Goal: Communication & Community: Answer question/provide support

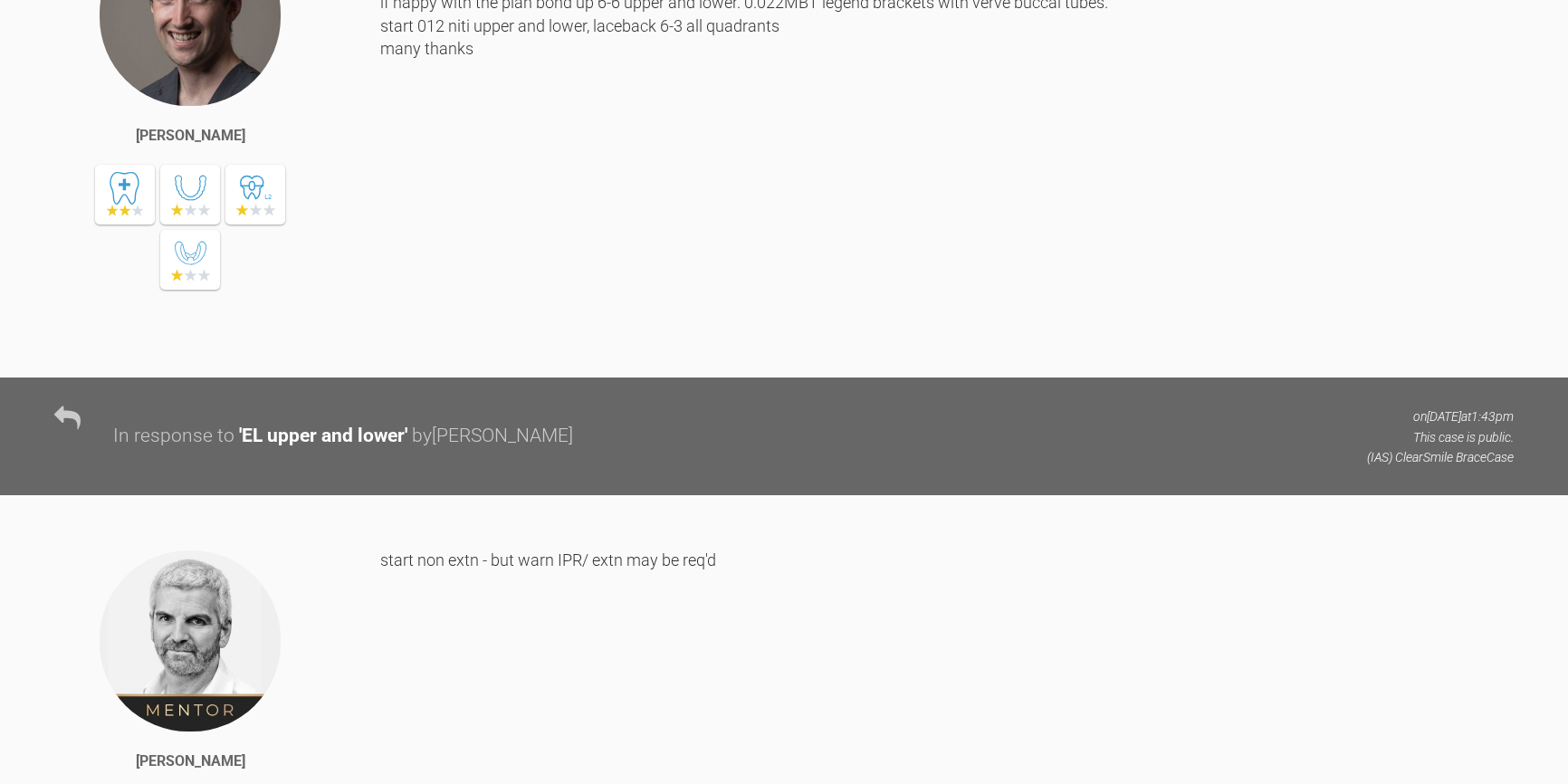
scroll to position [1811, 0]
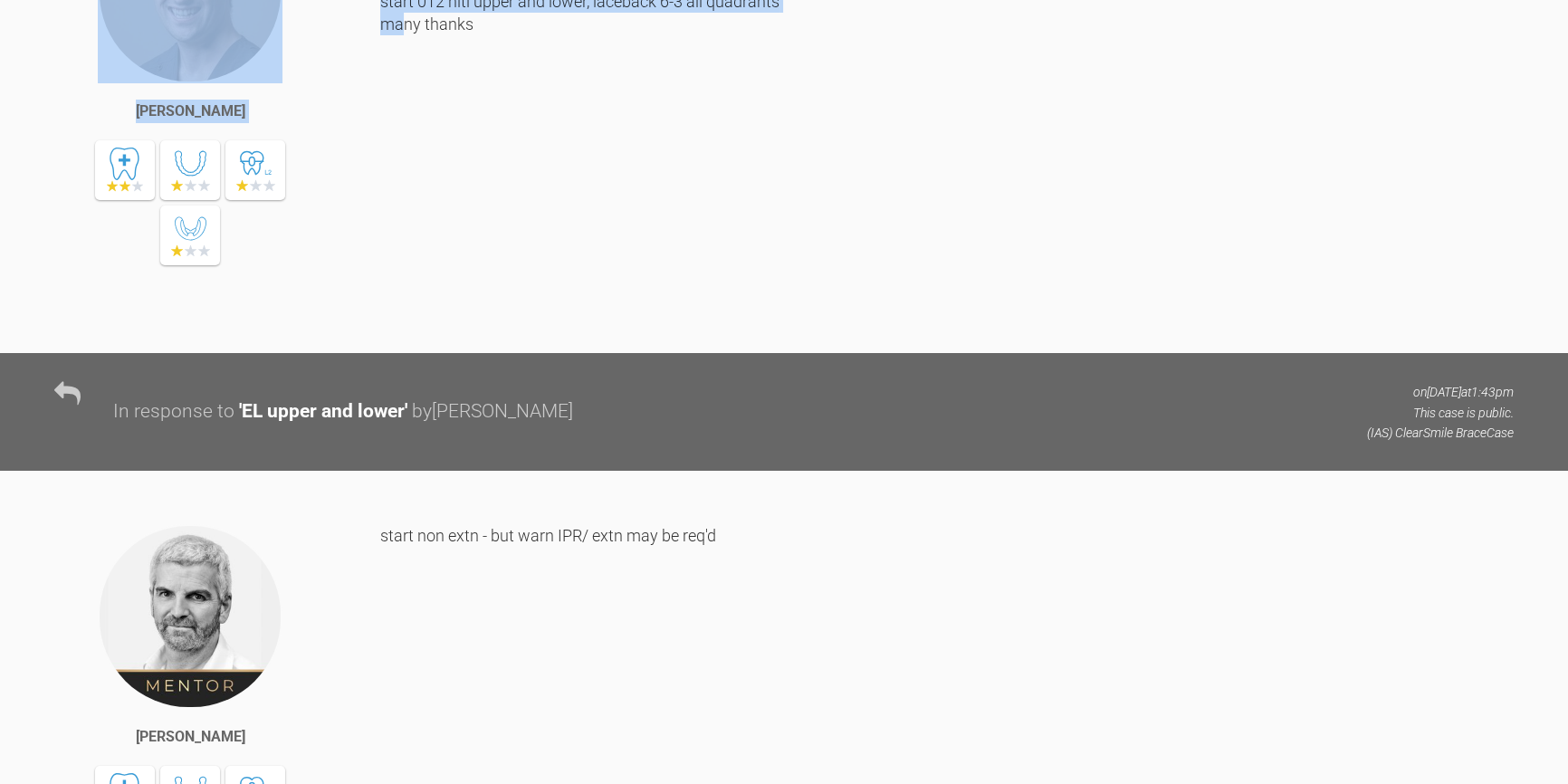
drag, startPoint x: 376, startPoint y: 184, endPoint x: 473, endPoint y: 318, distance: 165.4
click at [473, 318] on div "[PERSON_NAME] Hi [PERSON_NAME] we are aiming to correct the centre line. as its…" at bounding box center [784, 126] width 1568 height 455
click at [473, 318] on div "Hi [PERSON_NAME] we are aiming to correct the centre line. as its 2mm probably …" at bounding box center [946, 112] width 1134 height 427
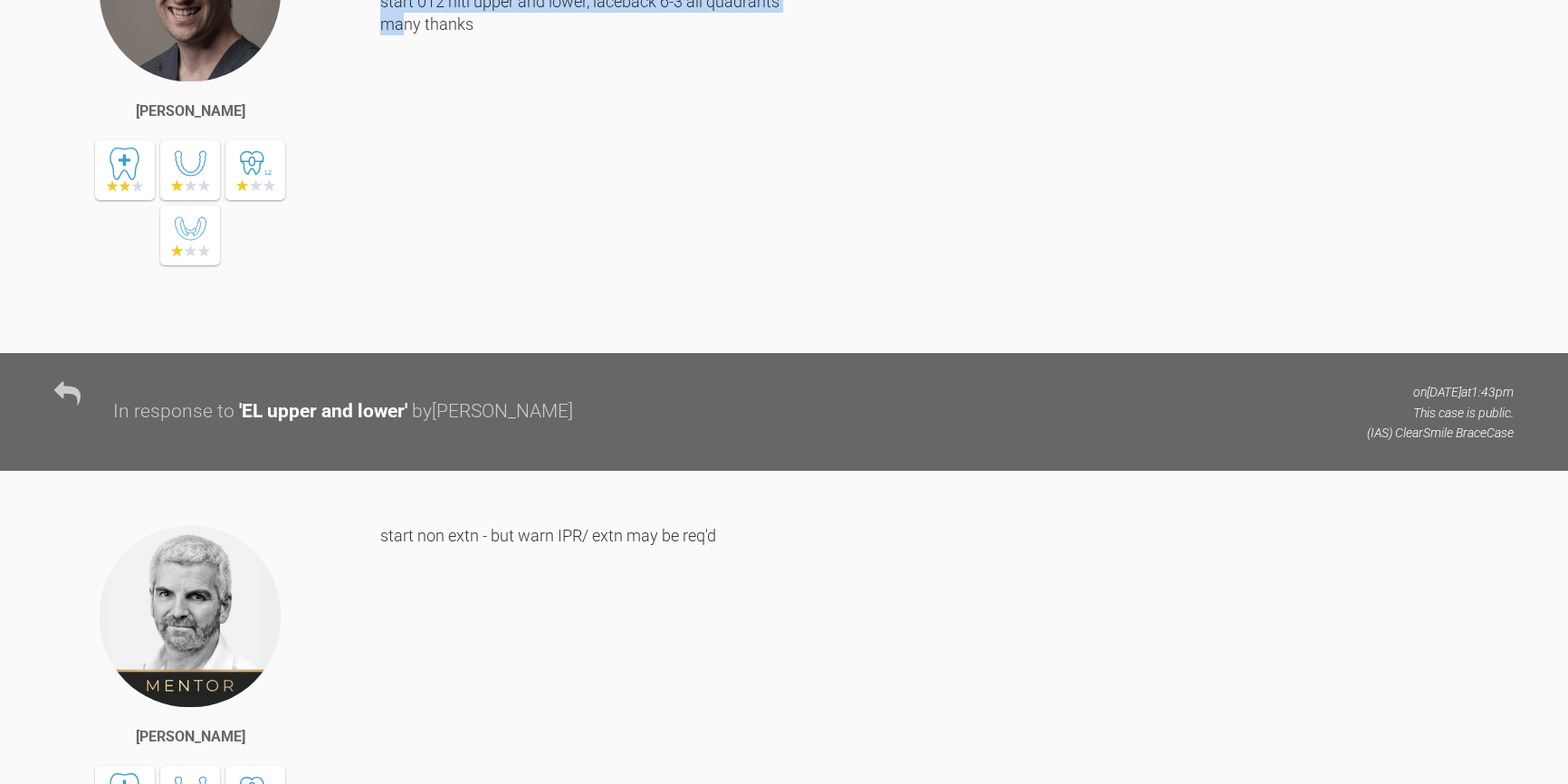
drag, startPoint x: 493, startPoint y: 289, endPoint x: 380, endPoint y: 173, distance: 161.9
click at [380, 173] on div "Hi [PERSON_NAME] we are aiming to correct the centre line. as its 2mm probably …" at bounding box center [946, 112] width 1134 height 427
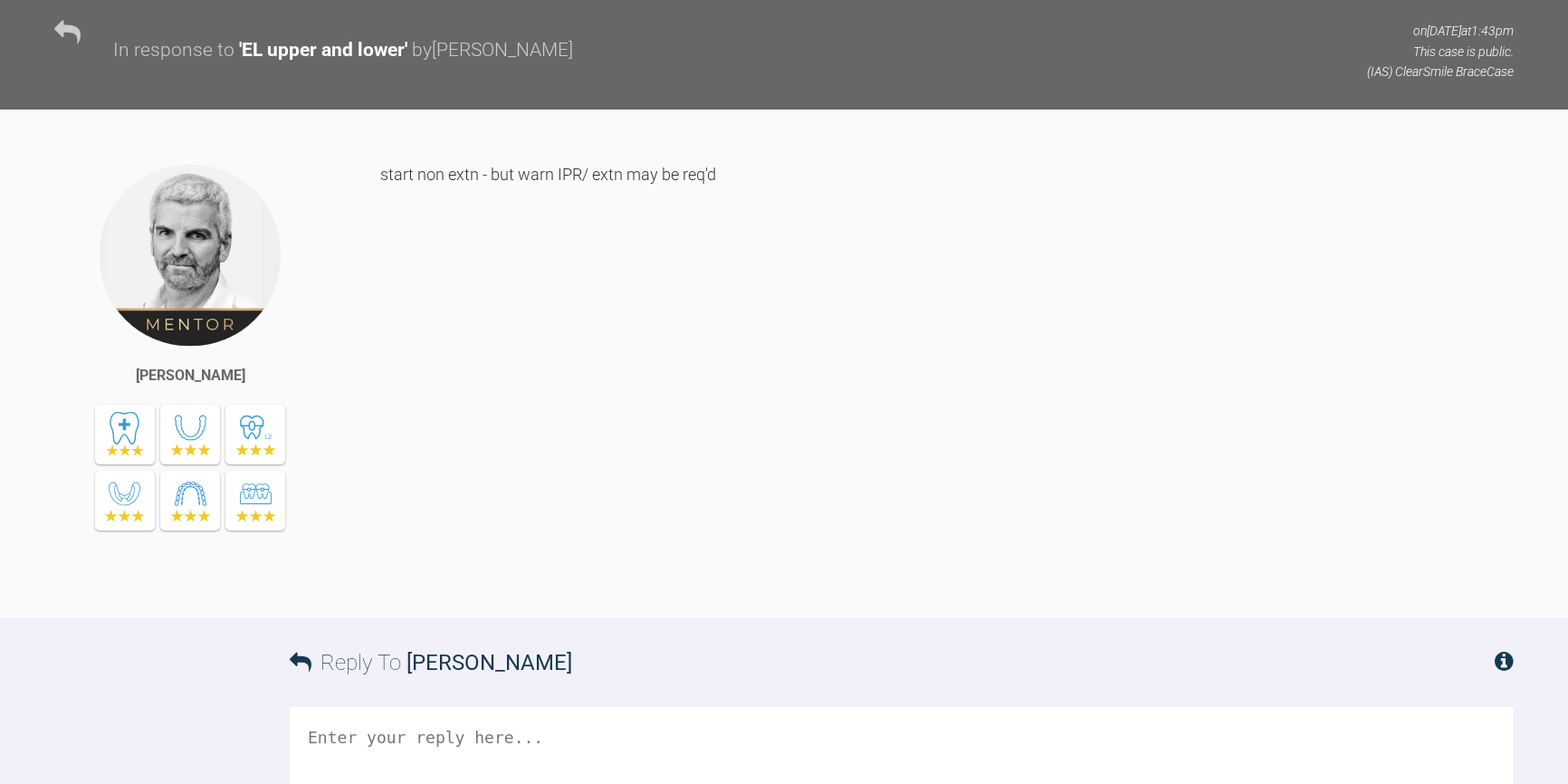
scroll to position [2139, 0]
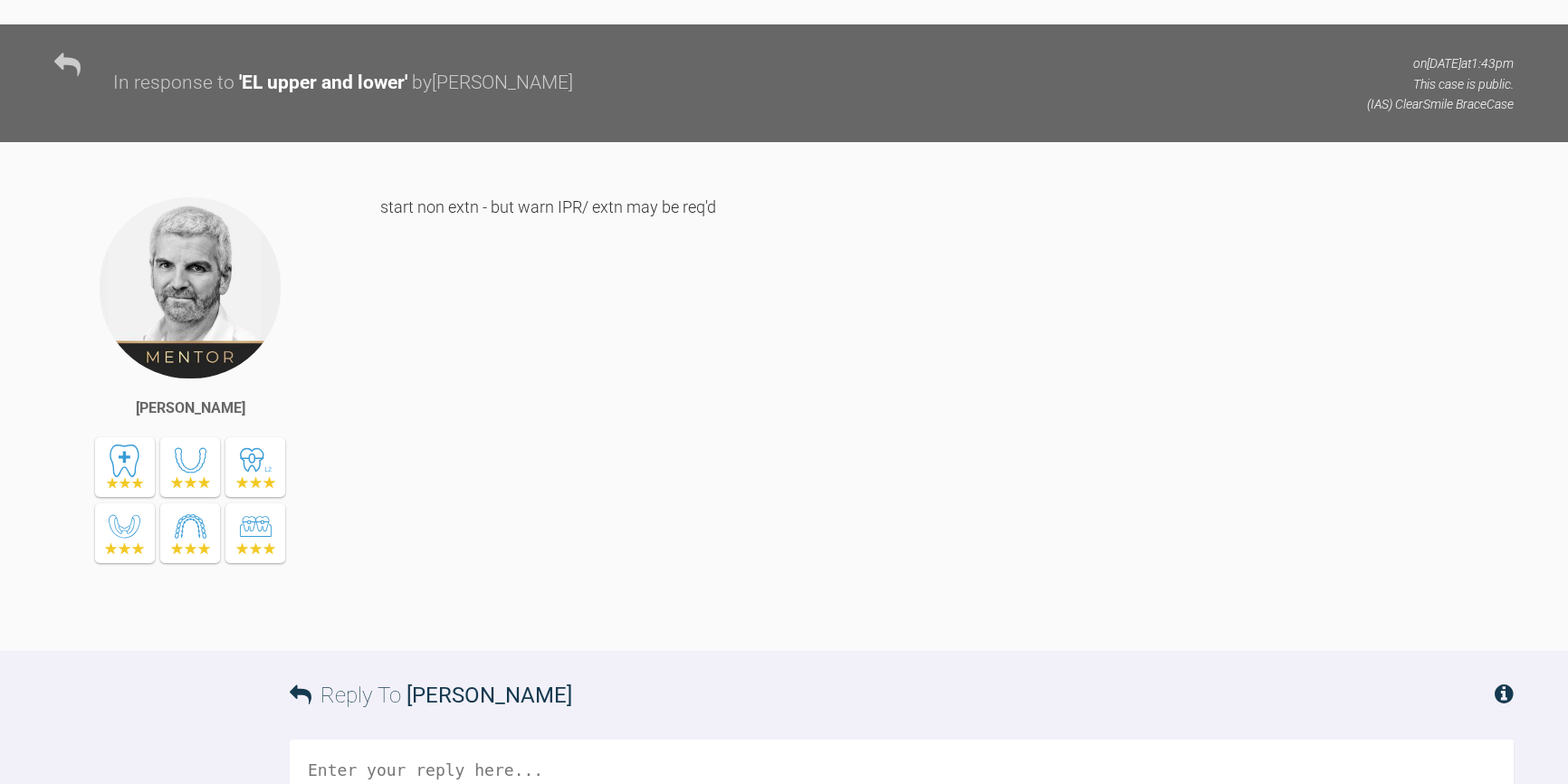
drag, startPoint x: 649, startPoint y: 354, endPoint x: 419, endPoint y: 354, distance: 230.0
click at [419, 98] on div "In response to ' EL upper and lower ' by [PERSON_NAME]" at bounding box center [731, 83] width 1238 height 31
click at [419, 98] on div "by [PERSON_NAME]" at bounding box center [492, 83] width 161 height 31
drag, startPoint x: 724, startPoint y: 472, endPoint x: 499, endPoint y: 472, distance: 225.0
click at [499, 472] on div "start non extn - but warn IPR/ extn may be req'd" at bounding box center [946, 409] width 1134 height 427
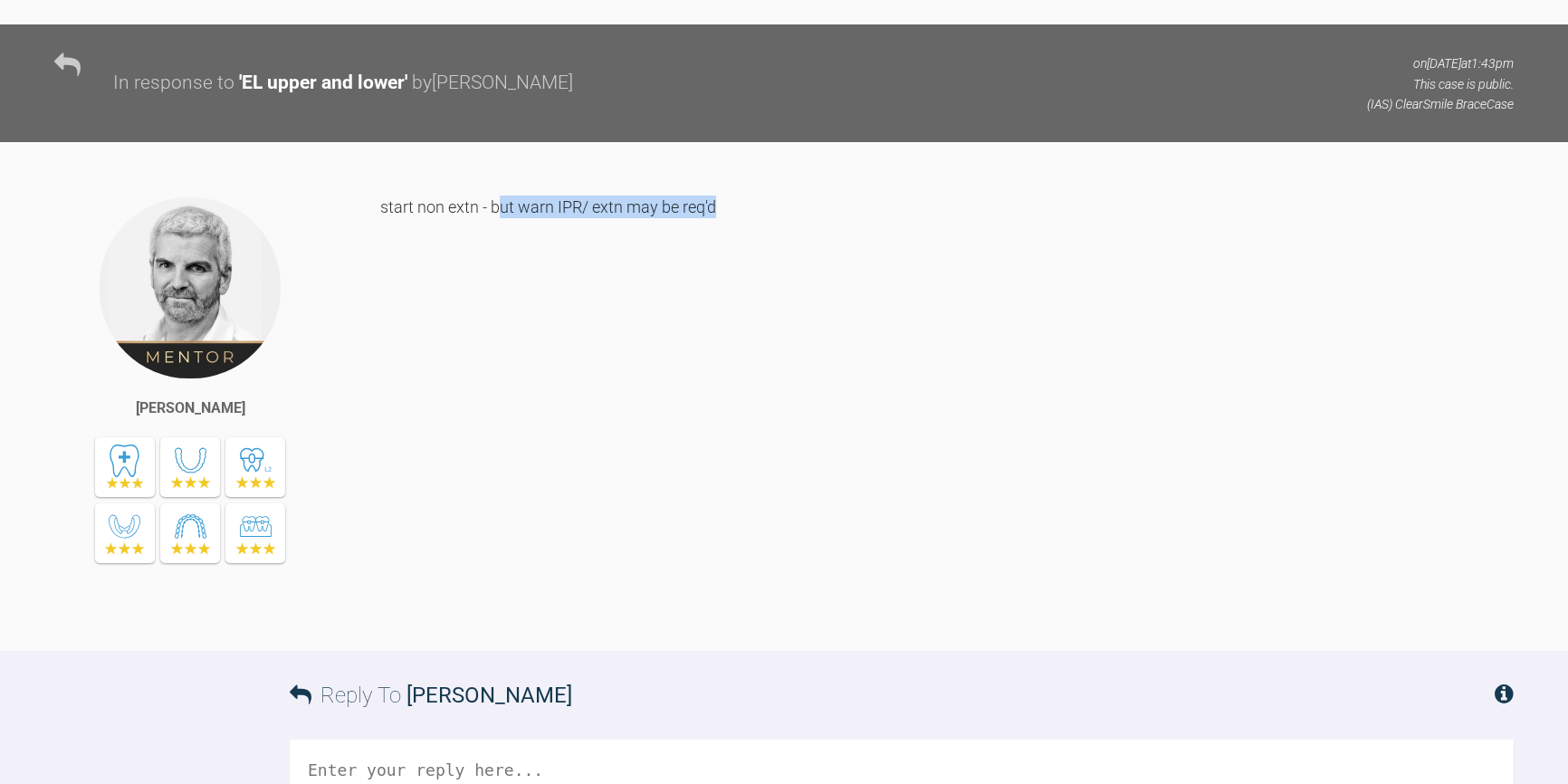
click at [498, 472] on div "start non extn - but warn IPR/ extn may be req'd" at bounding box center [946, 409] width 1134 height 427
drag, startPoint x: 491, startPoint y: 472, endPoint x: 588, endPoint y: 477, distance: 97.1
click at [588, 477] on div "start non extn - but warn IPR/ extn may be req'd" at bounding box center [946, 409] width 1134 height 427
drag, startPoint x: 596, startPoint y: 477, endPoint x: 479, endPoint y: 472, distance: 117.1
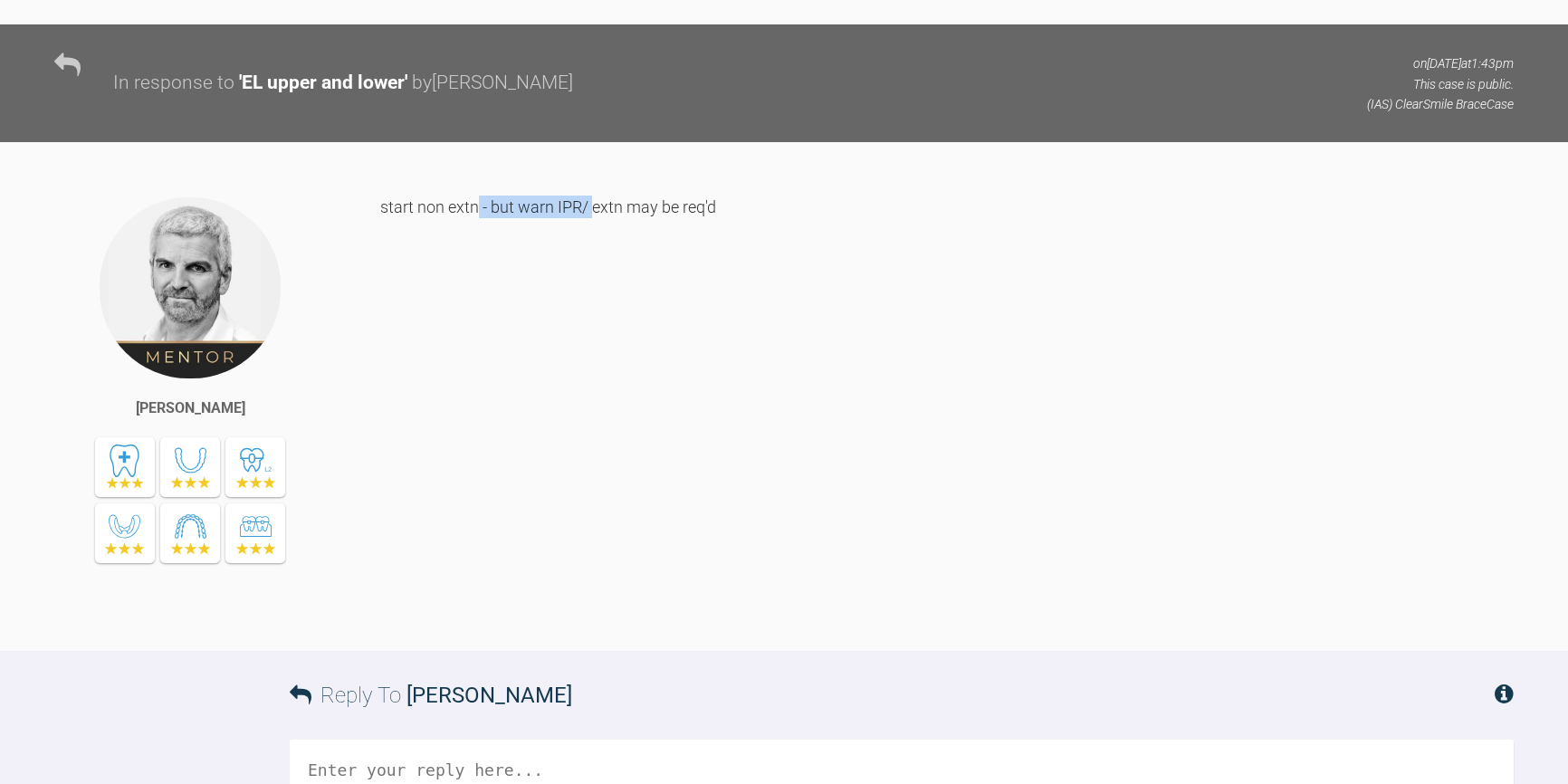
click at [479, 472] on div "start non extn - but warn IPR/ extn may be req'd" at bounding box center [946, 409] width 1134 height 427
drag, startPoint x: 480, startPoint y: 473, endPoint x: 629, endPoint y: 471, distance: 149.0
click at [629, 471] on div "start non extn - but warn IPR/ extn may be req'd" at bounding box center [946, 409] width 1134 height 427
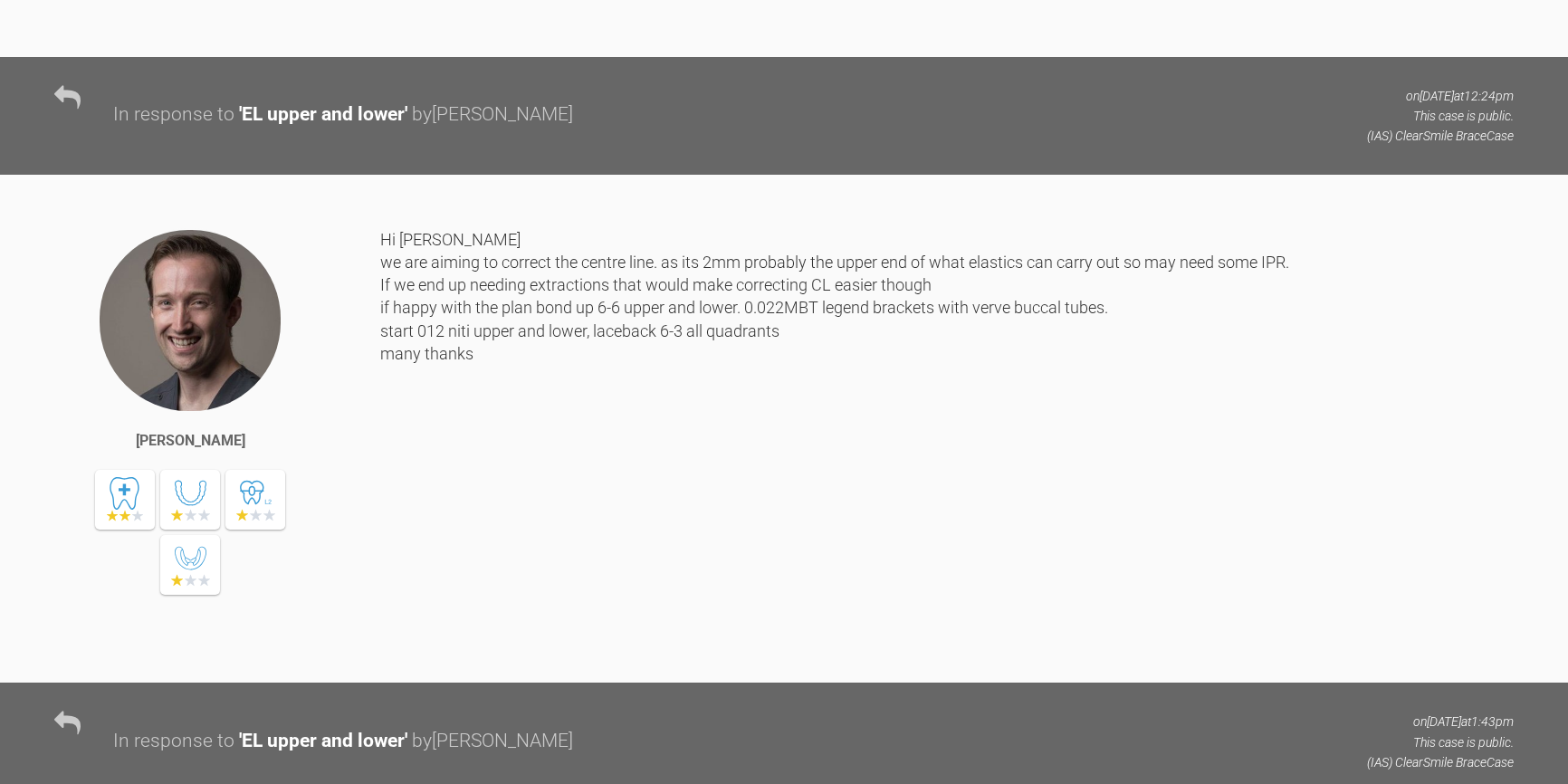
scroll to position [1070, 0]
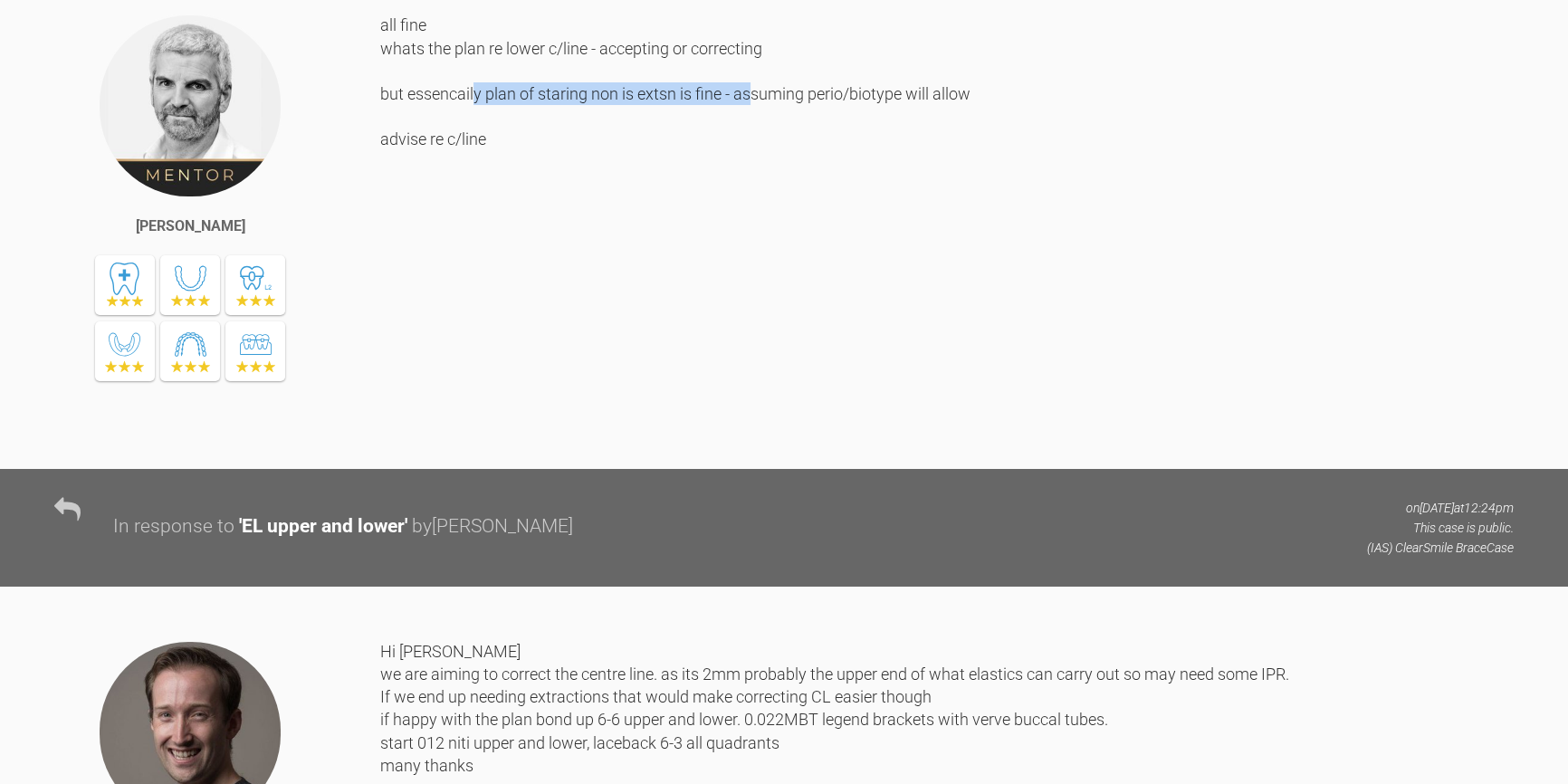
drag, startPoint x: 473, startPoint y: 363, endPoint x: 752, endPoint y: 366, distance: 279.0
click at [752, 366] on div "all fine whats the plan re lower c/line - accepting or correcting but essencail…" at bounding box center [946, 226] width 1134 height 427
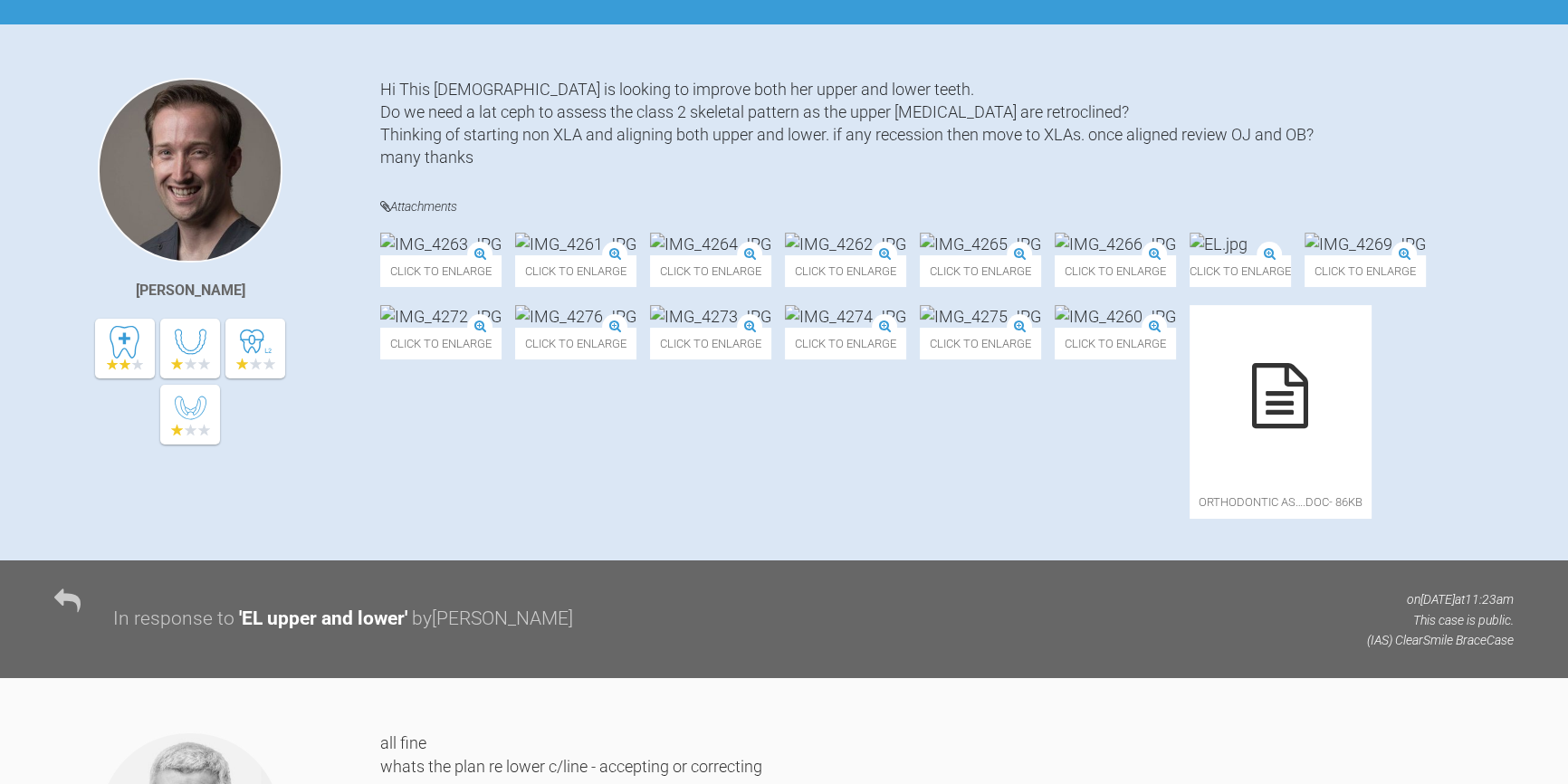
scroll to position [494, 0]
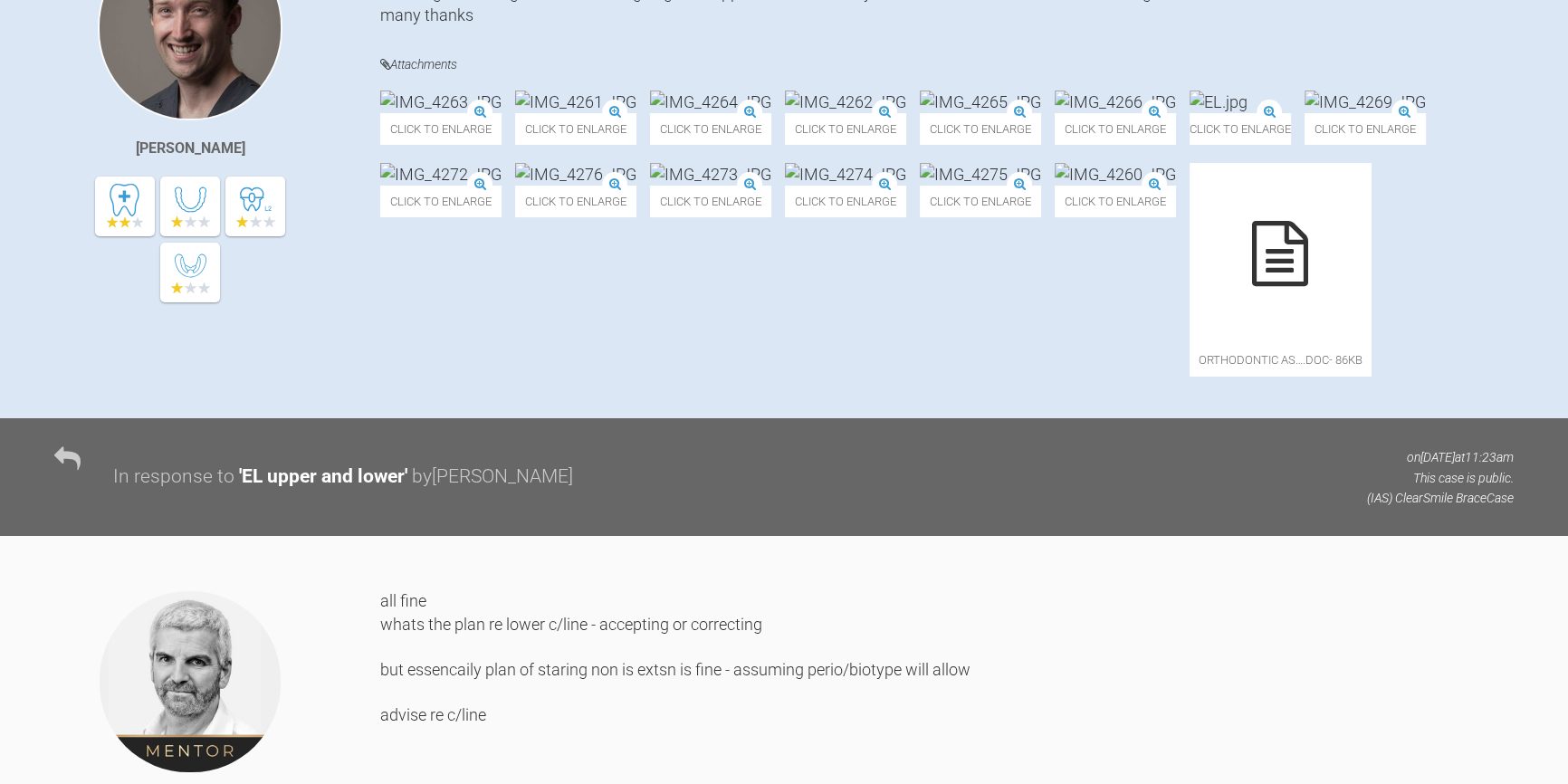
click at [602, 535] on div "In response to ' EL upper and lower ' by [PERSON_NAME] on [DATE] 11:23am This c…" at bounding box center [784, 477] width 1568 height 117
click at [323, 403] on div "[PERSON_NAME]" at bounding box center [217, 169] width 326 height 467
click at [501, 185] on img at bounding box center [440, 175] width 121 height 23
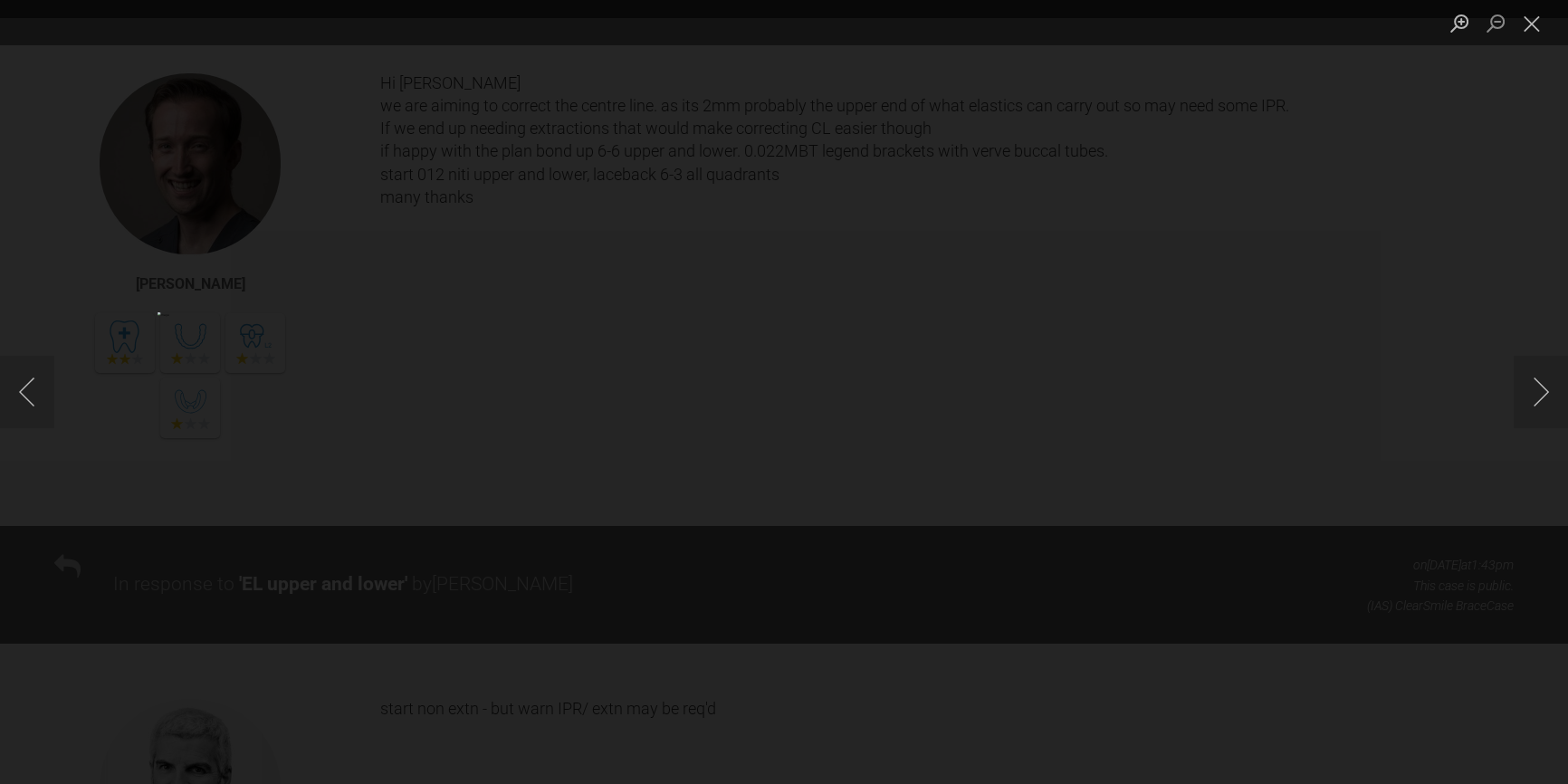
scroll to position [1645, 0]
click at [1523, 23] on button "Close lightbox" at bounding box center [1532, 23] width 36 height 32
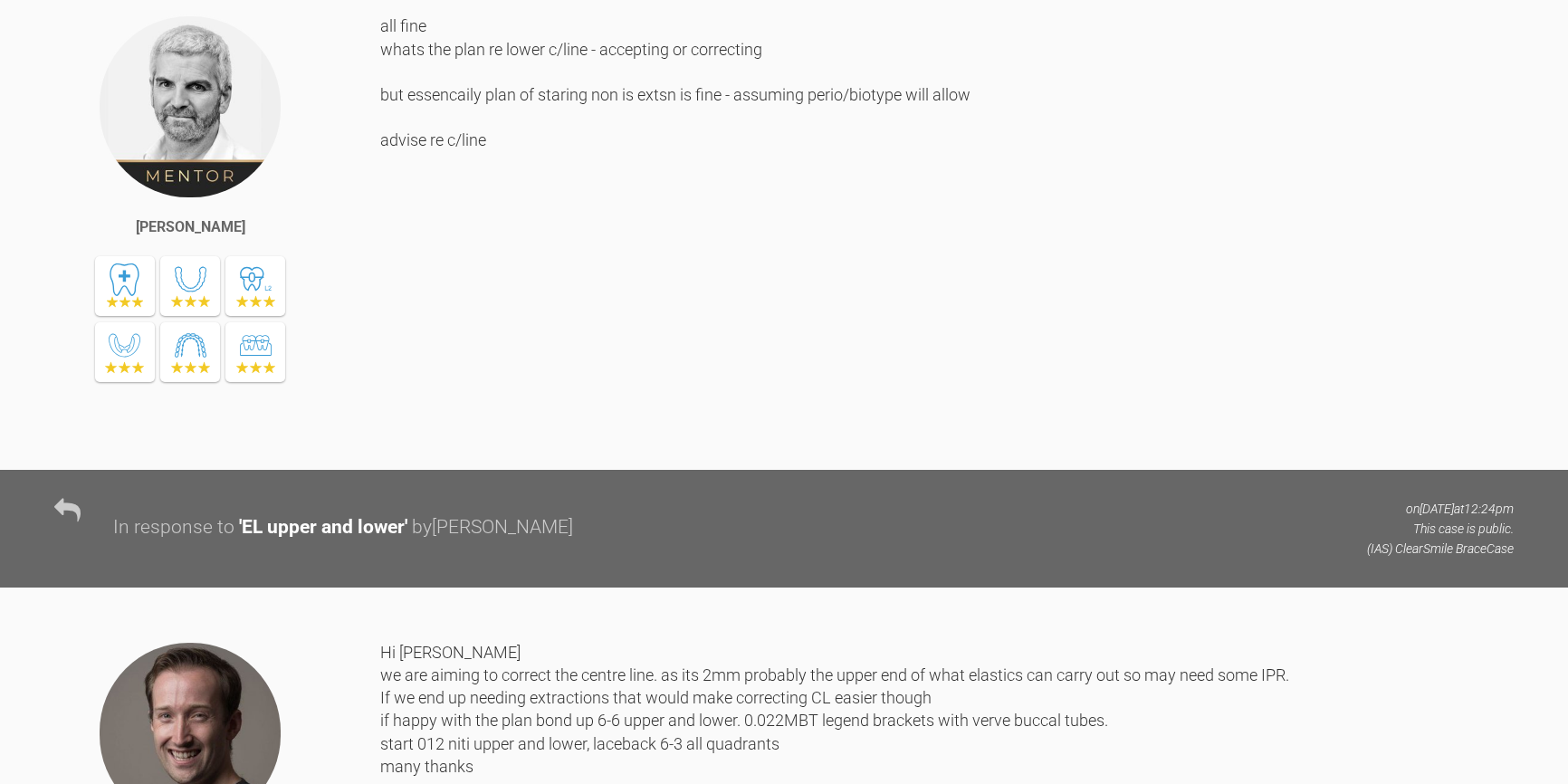
scroll to position [1070, 0]
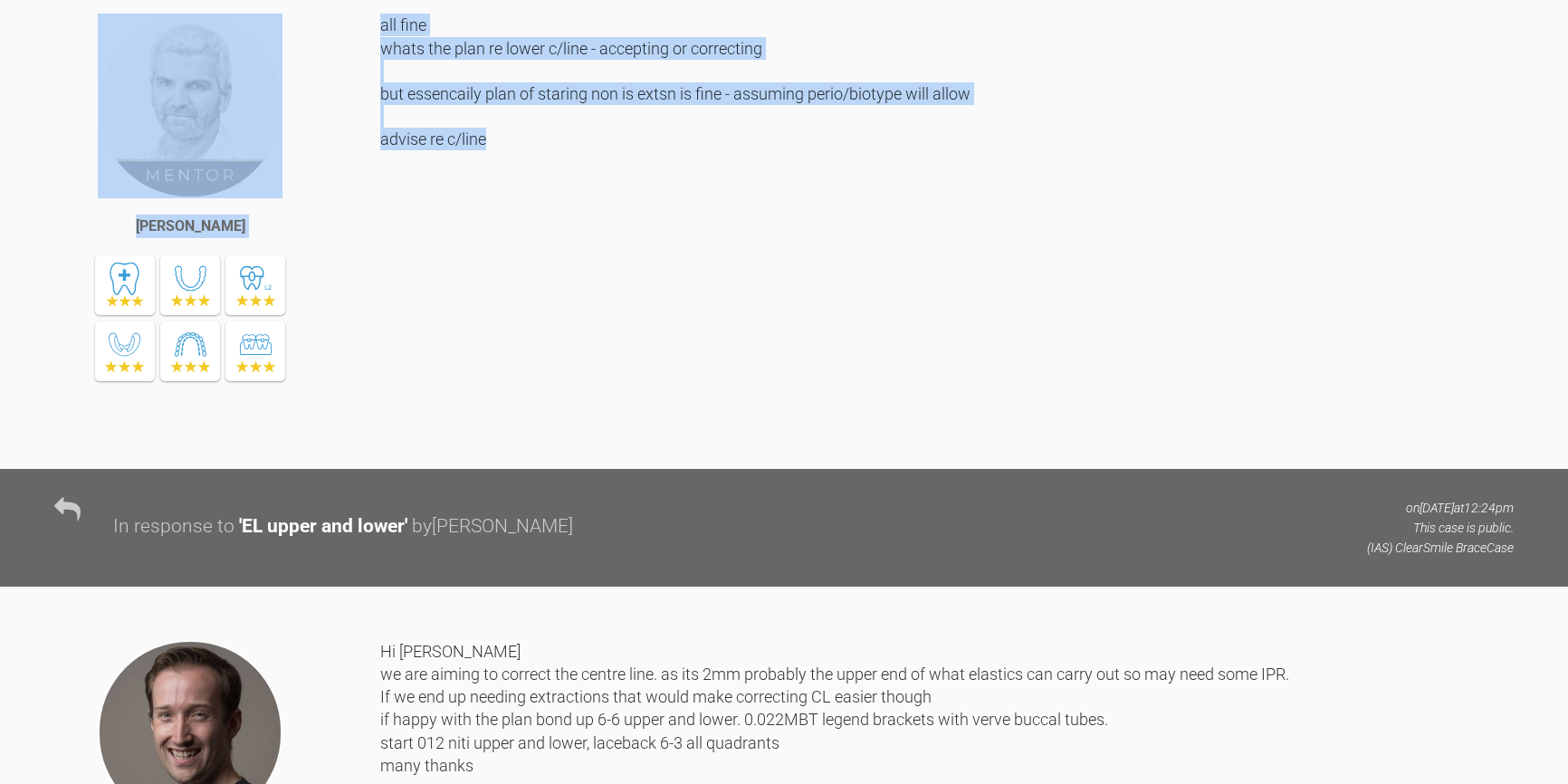
drag, startPoint x: 379, startPoint y: 295, endPoint x: 495, endPoint y: 401, distance: 157.1
click at [495, 401] on div "[PERSON_NAME] all fine whats the plan re lower c/line - accepting or correcting…" at bounding box center [784, 241] width 1568 height 455
click at [495, 401] on div "all fine whats the plan re lower c/line - accepting or correcting but essencail…" at bounding box center [946, 226] width 1134 height 427
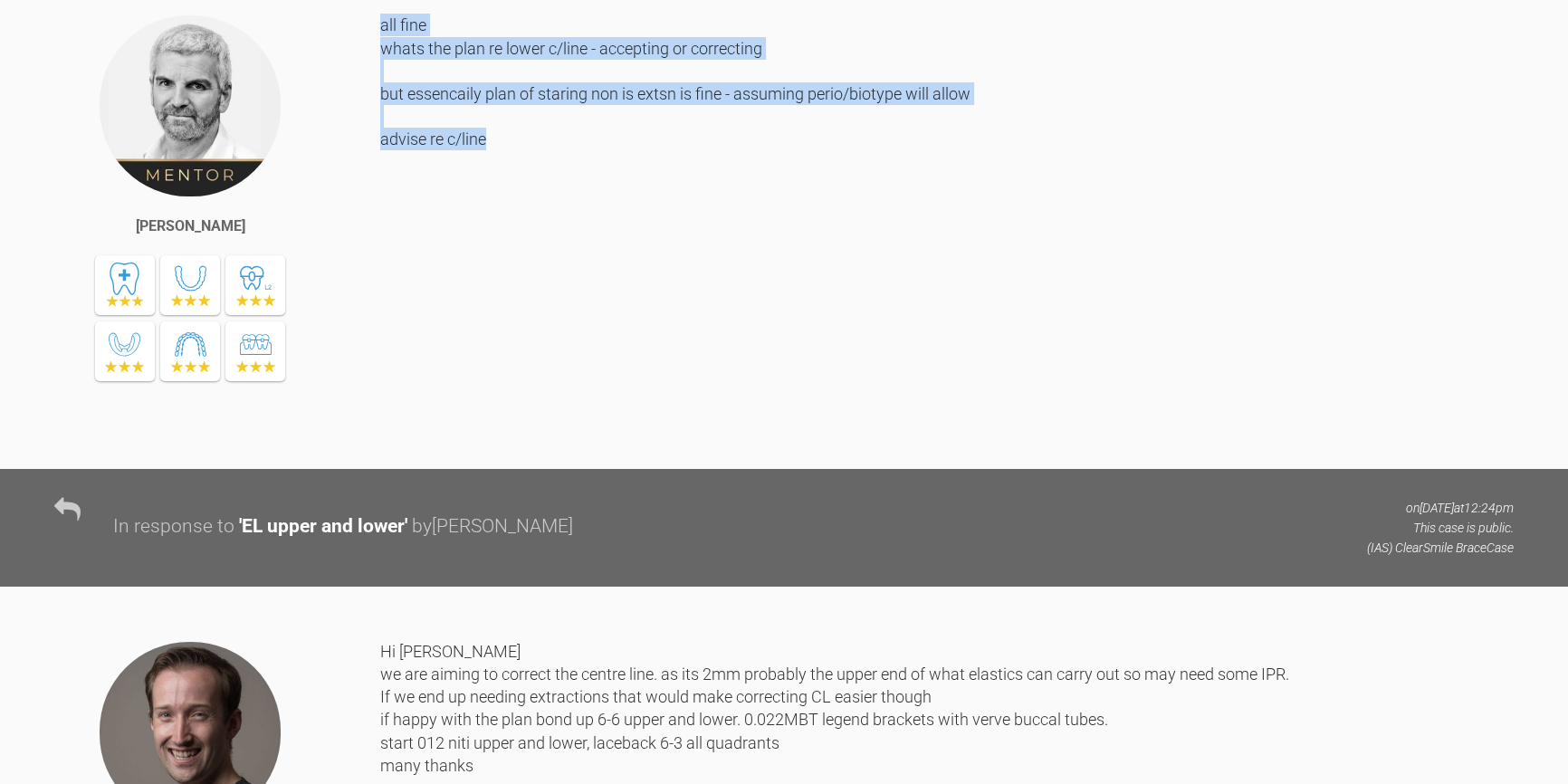
drag, startPoint x: 504, startPoint y: 414, endPoint x: 381, endPoint y: 296, distance: 170.4
click at [381, 296] on div "all fine whats the plan re lower c/line - accepting or correcting but essencail…" at bounding box center [946, 226] width 1134 height 427
drag, startPoint x: 381, startPoint y: 296, endPoint x: 498, endPoint y: 404, distance: 159.2
click at [498, 404] on div "all fine whats the plan re lower c/line - accepting or correcting but essencail…" at bounding box center [946, 226] width 1134 height 427
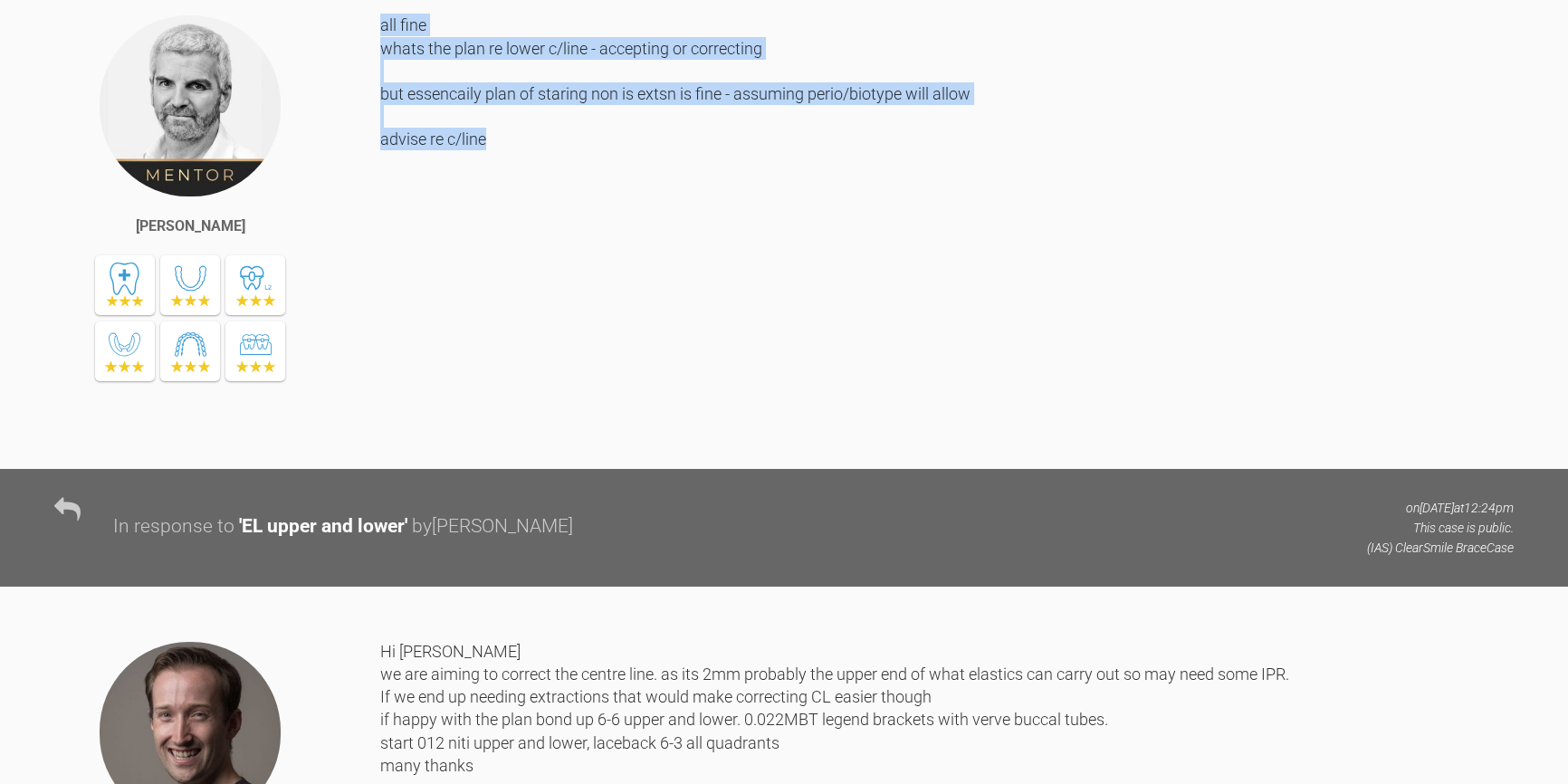
click at [498, 404] on div "all fine whats the plan re lower c/line - accepting or correcting but essencail…" at bounding box center [946, 226] width 1134 height 427
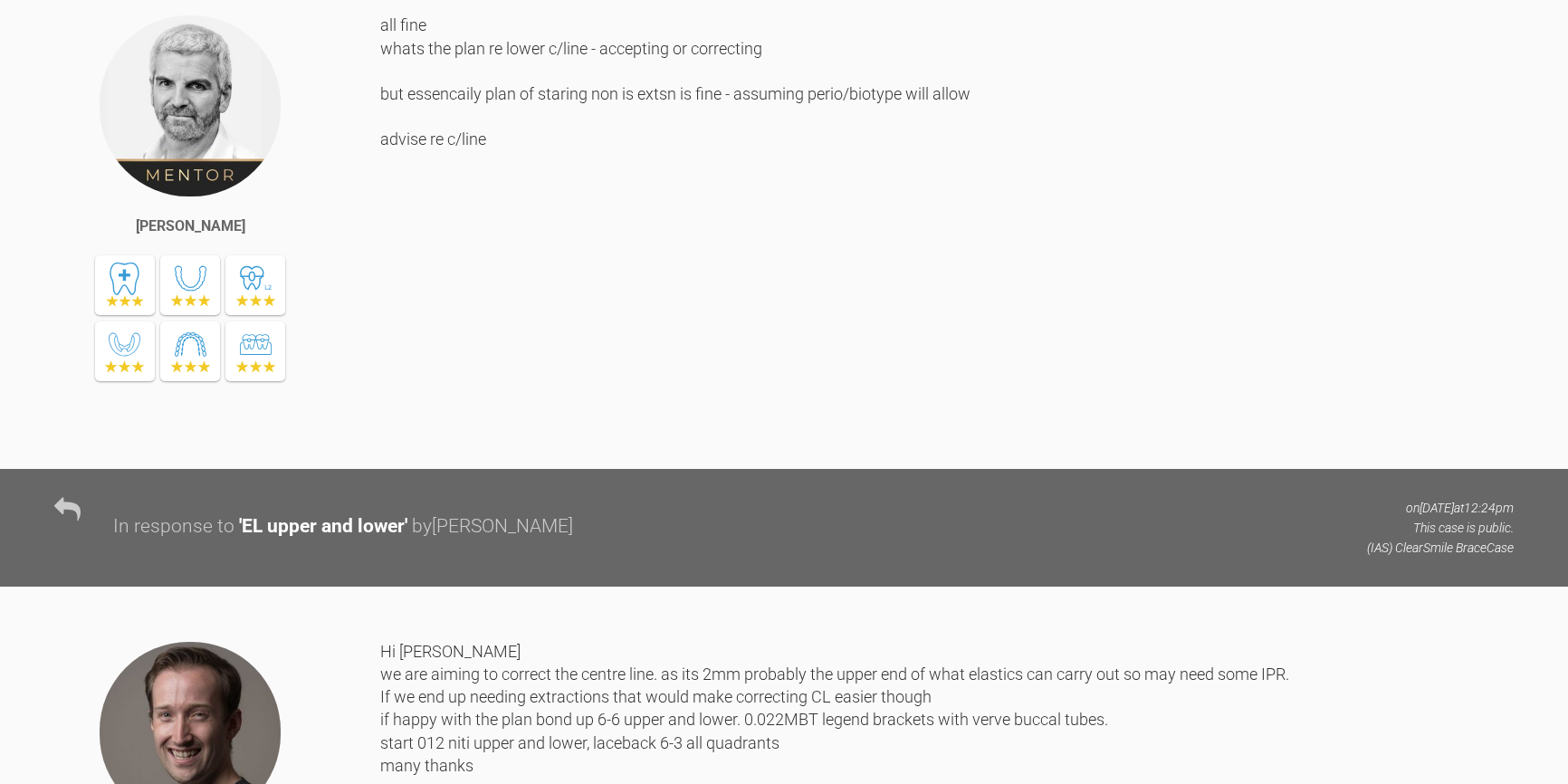
click at [504, 407] on div "all fine whats the plan re lower c/line - accepting or correcting but essencail…" at bounding box center [946, 226] width 1134 height 427
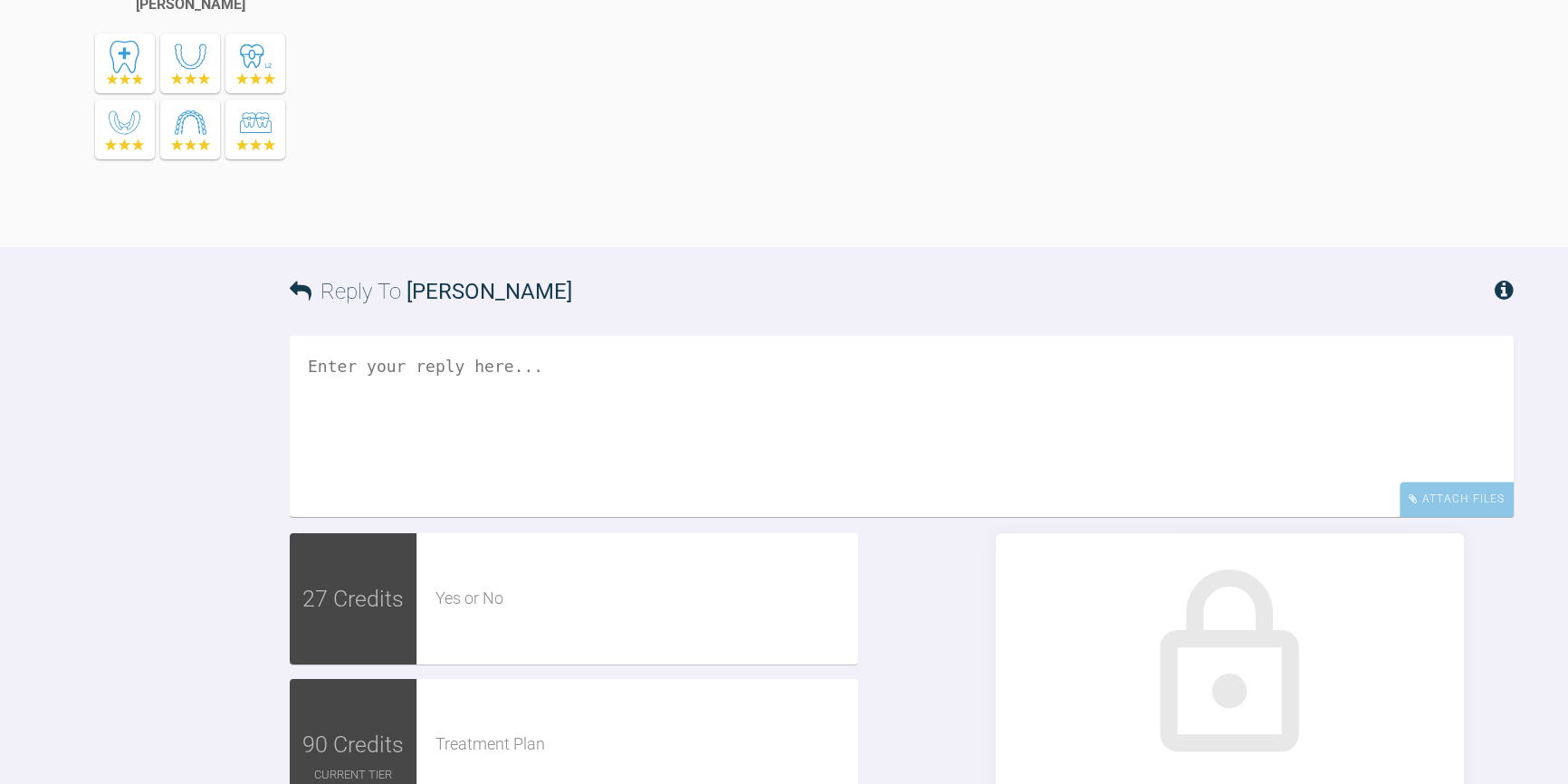
scroll to position [2551, 0]
